Goal: Find specific page/section: Find specific page/section

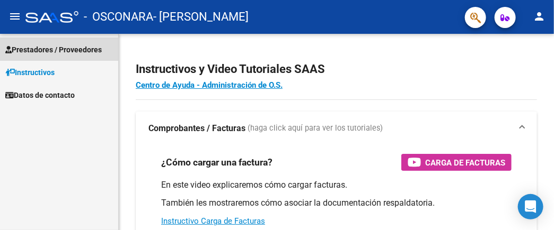
click at [47, 54] on span "Prestadores / Proveedores" at bounding box center [53, 50] width 96 height 12
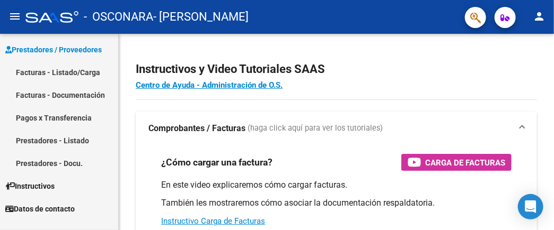
click at [76, 96] on link "Facturas - Documentación" at bounding box center [59, 95] width 118 height 23
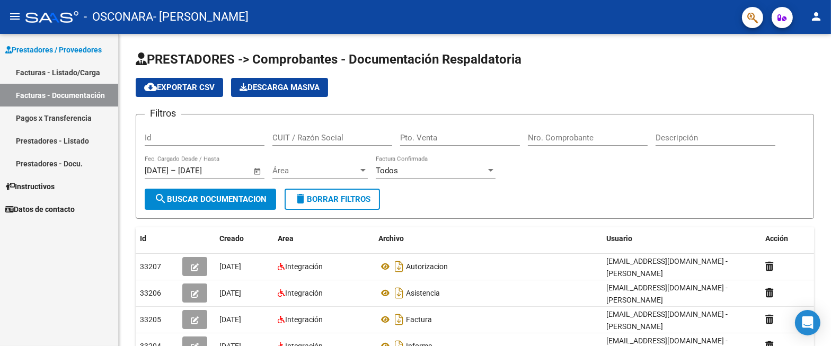
click at [77, 91] on link "Facturas - Documentación" at bounding box center [59, 95] width 118 height 23
click at [218, 195] on span "search Buscar Documentacion" at bounding box center [210, 199] width 112 height 10
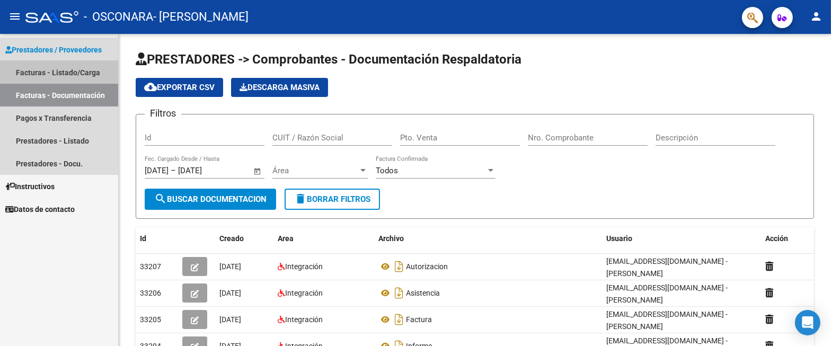
click at [74, 63] on link "Facturas - Listado/Carga" at bounding box center [59, 72] width 118 height 23
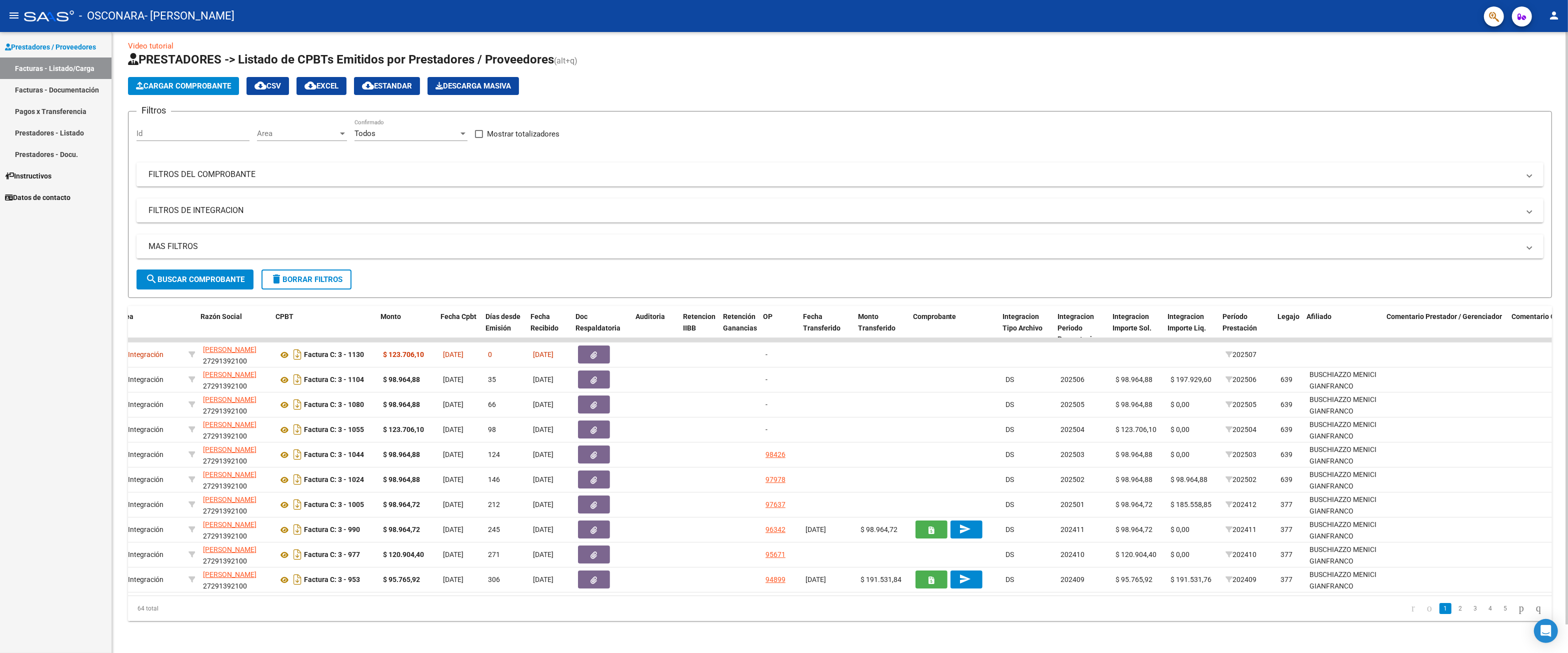
scroll to position [0, 208]
